Goal: Information Seeking & Learning: Understand process/instructions

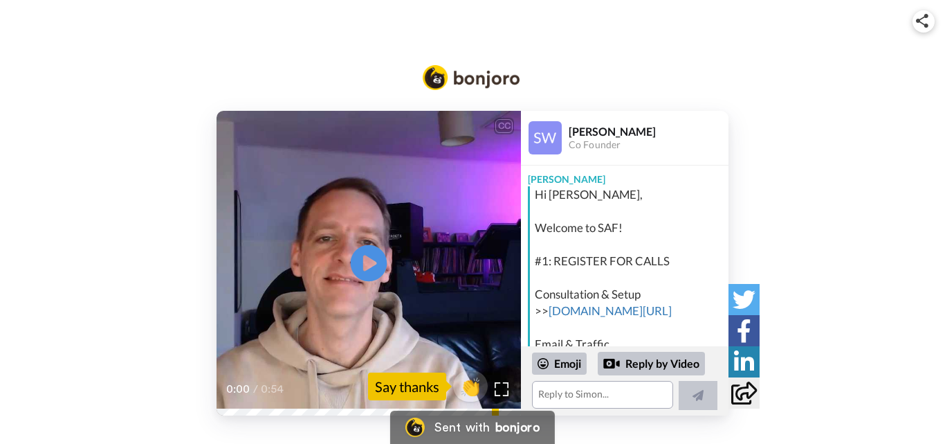
click at [369, 266] on icon "Play/Pause" at bounding box center [369, 263] width 37 height 66
click at [493, 385] on div at bounding box center [501, 389] width 20 height 20
click at [363, 262] on icon "Play/Pause" at bounding box center [369, 263] width 37 height 66
drag, startPoint x: 505, startPoint y: 393, endPoint x: 505, endPoint y: 453, distance: 60.2
click at [505, 393] on img at bounding box center [502, 389] width 14 height 14
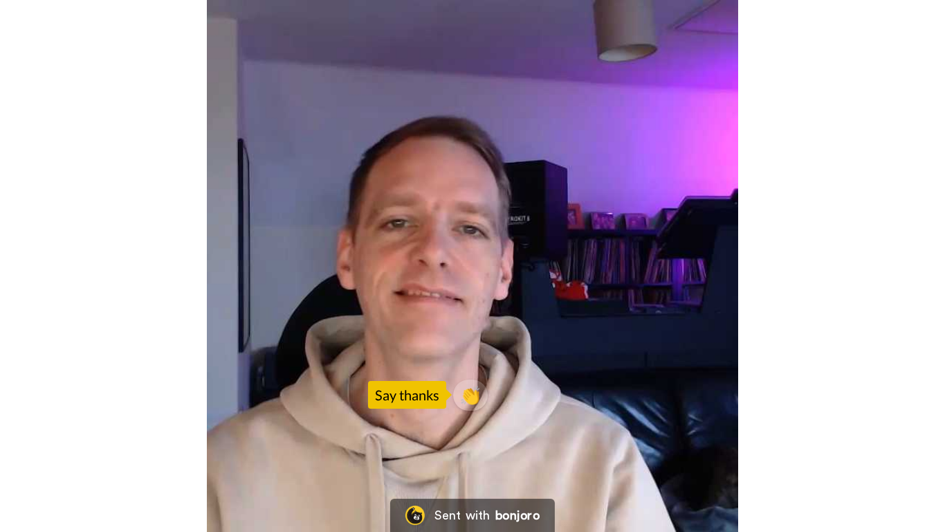
click at [832, 323] on video at bounding box center [472, 266] width 945 height 532
click at [761, 234] on video at bounding box center [472, 266] width 945 height 532
click at [768, 228] on video at bounding box center [472, 266] width 945 height 532
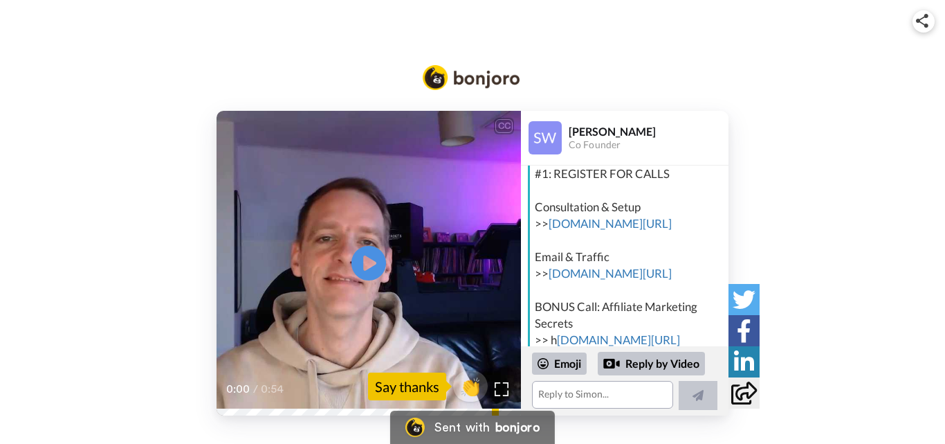
scroll to position [91, 0]
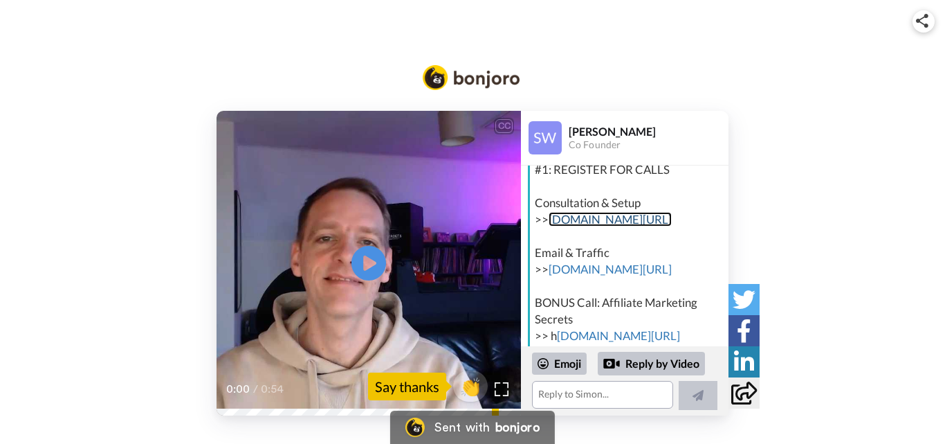
click at [583, 218] on link "[DOMAIN_NAME][URL]" at bounding box center [610, 219] width 123 height 15
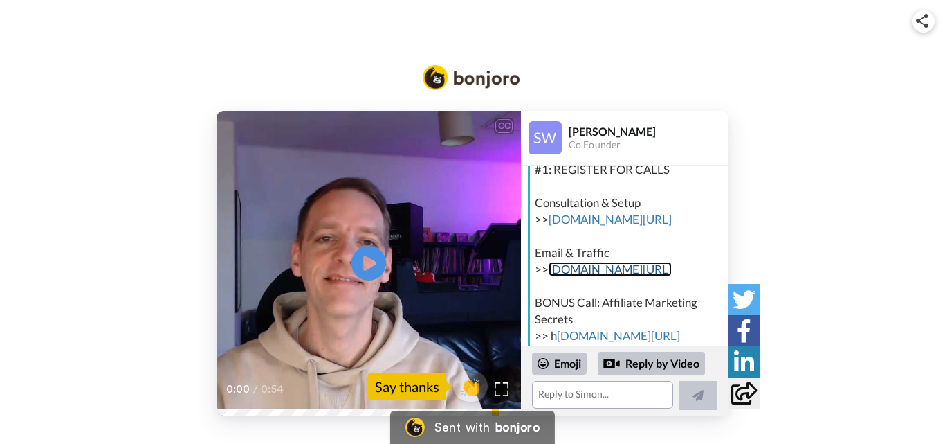
click at [590, 267] on link "[DOMAIN_NAME][URL]" at bounding box center [610, 269] width 123 height 15
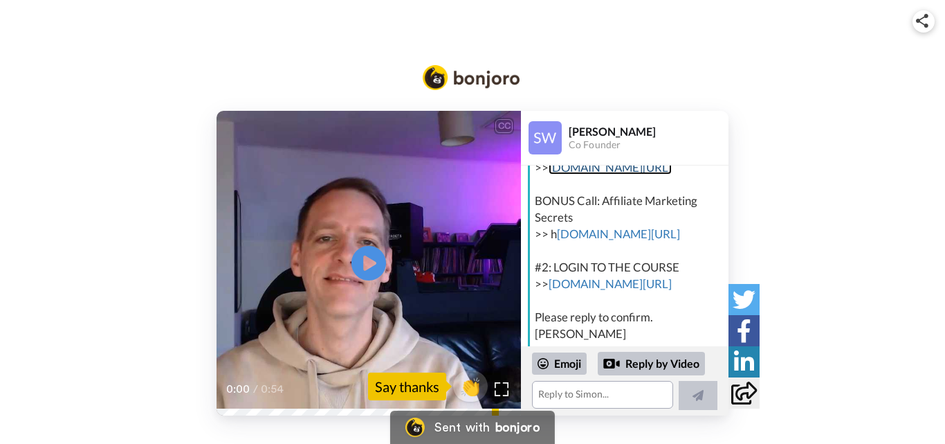
scroll to position [226, 0]
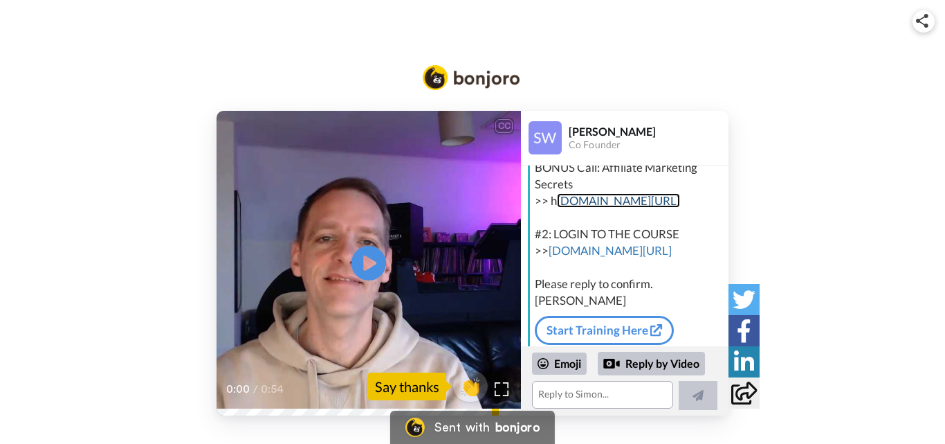
click at [582, 199] on link "[DOMAIN_NAME][URL]" at bounding box center [618, 200] width 123 height 15
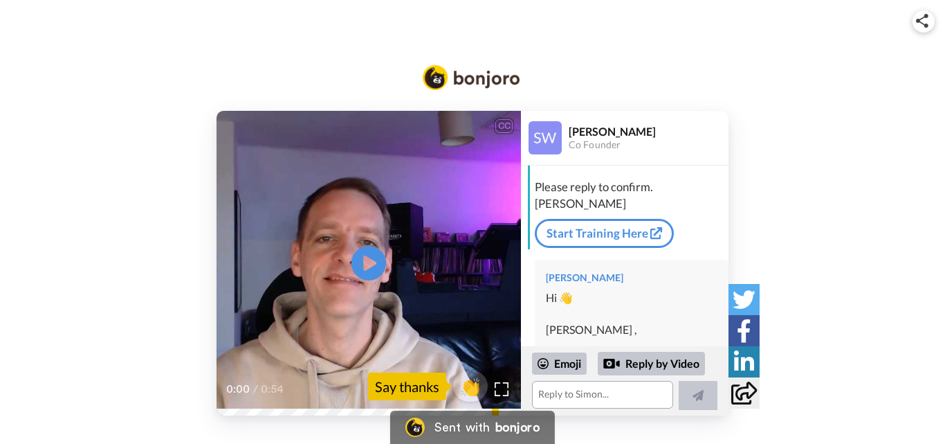
scroll to position [314, 0]
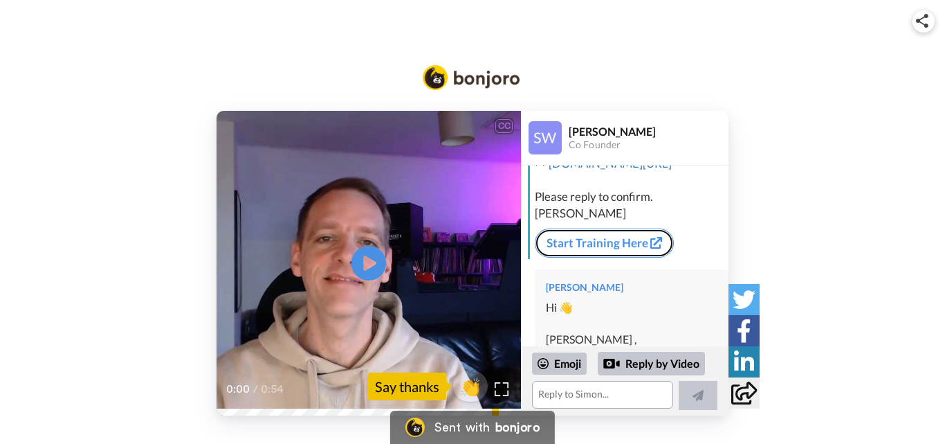
click at [606, 233] on link "Start Training Here" at bounding box center [604, 242] width 139 height 29
click at [642, 242] on link "Start Training Here" at bounding box center [604, 242] width 139 height 29
click at [628, 226] on div "Hi James, Welcome to SAF! #1: REGISTER FOR CALLS Consultation & Setup >>​ rb.gy…" at bounding box center [626, 66] width 197 height 386
click at [624, 237] on link "Start Training Here" at bounding box center [604, 242] width 139 height 29
click at [628, 242] on link "Start Training Here" at bounding box center [604, 242] width 139 height 29
